Goal: Task Accomplishment & Management: Use online tool/utility

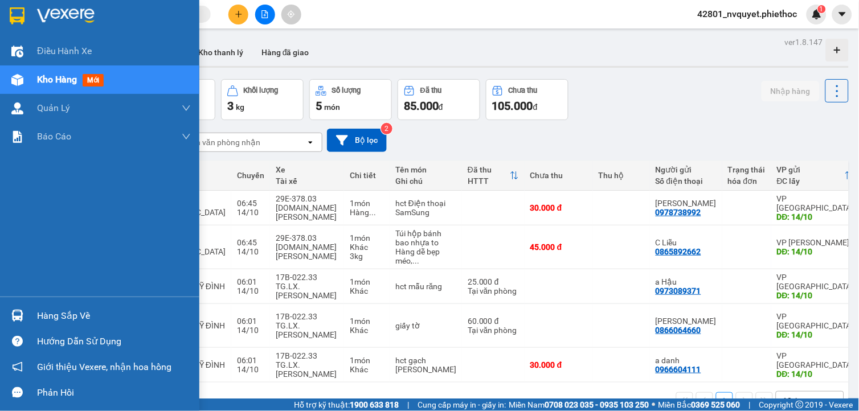
click at [26, 312] on div at bounding box center [17, 316] width 20 height 20
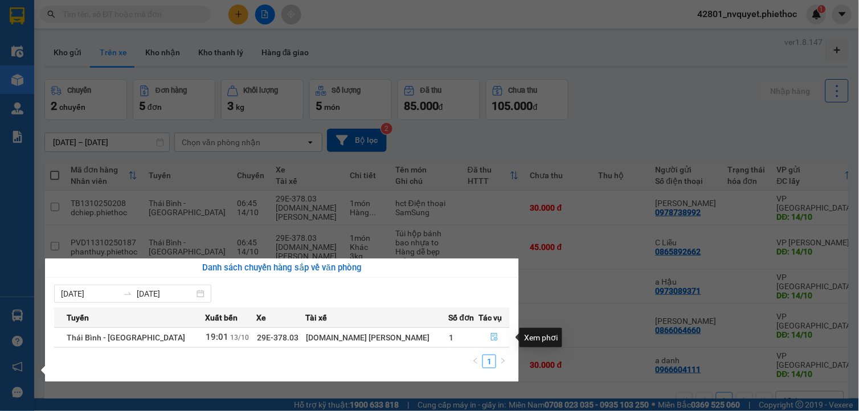
click at [491, 335] on icon "file-done" at bounding box center [494, 337] width 8 height 8
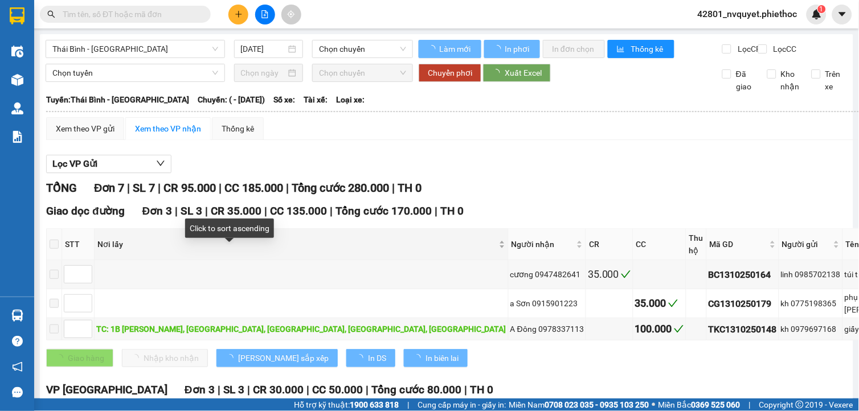
type input "[DATE]"
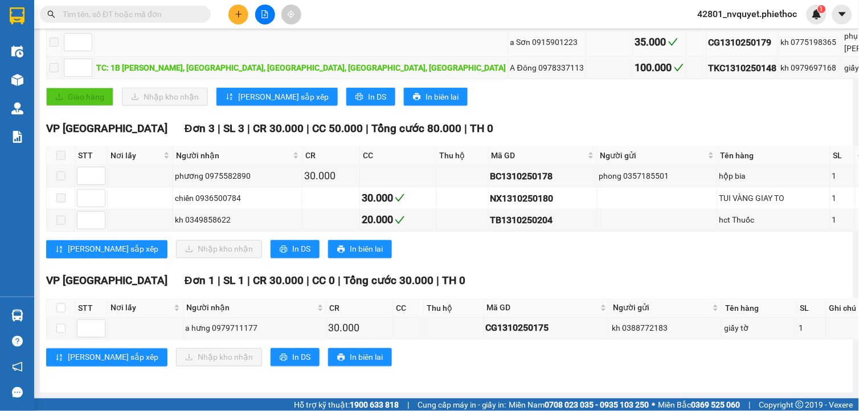
scroll to position [165, 0]
